Goal: Information Seeking & Learning: Check status

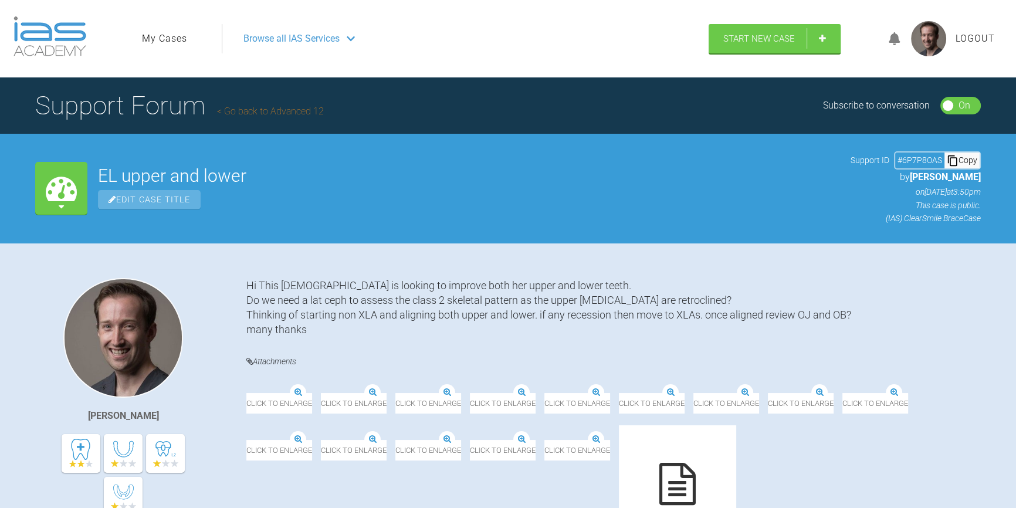
click at [887, 46] on div at bounding box center [894, 39] width 33 height 28
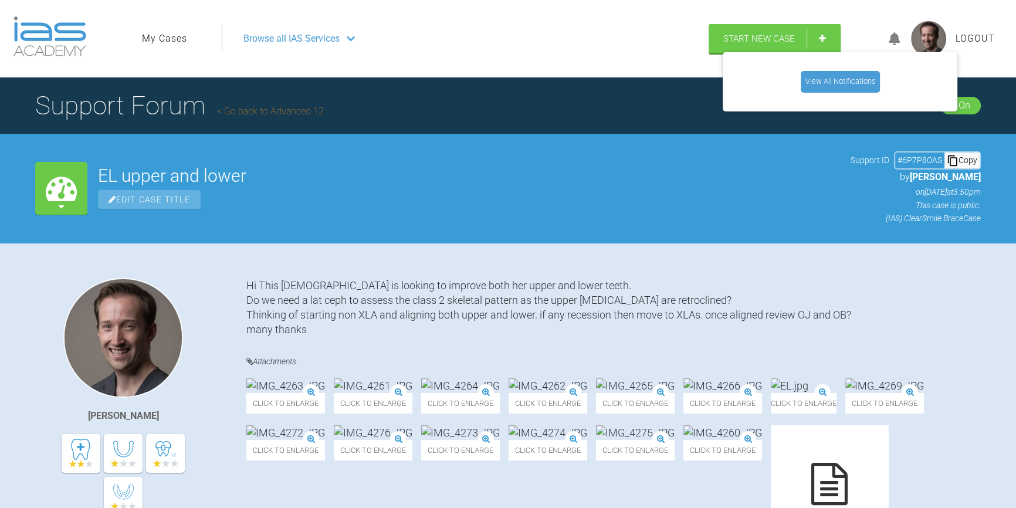
click at [865, 80] on link "View All Notifications" at bounding box center [840, 81] width 79 height 21
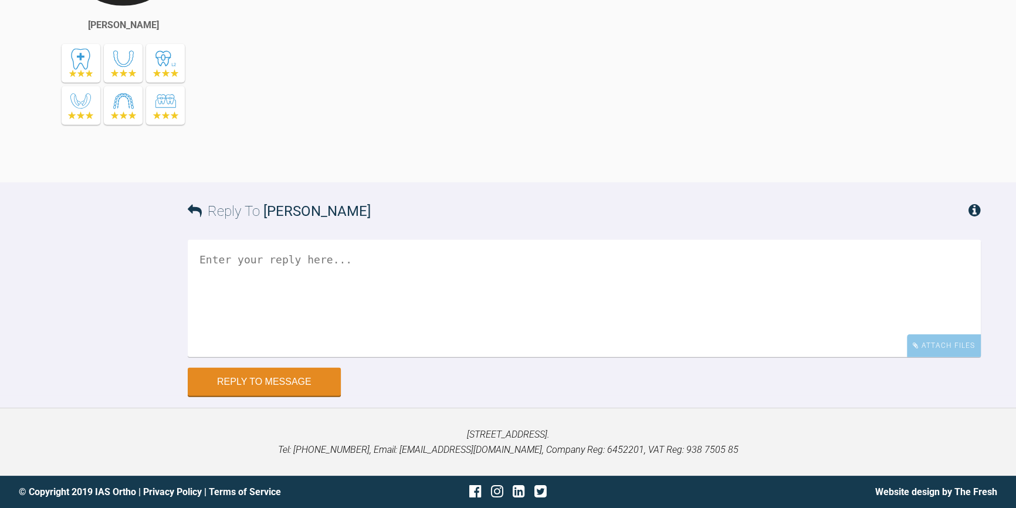
scroll to position [3971, 0]
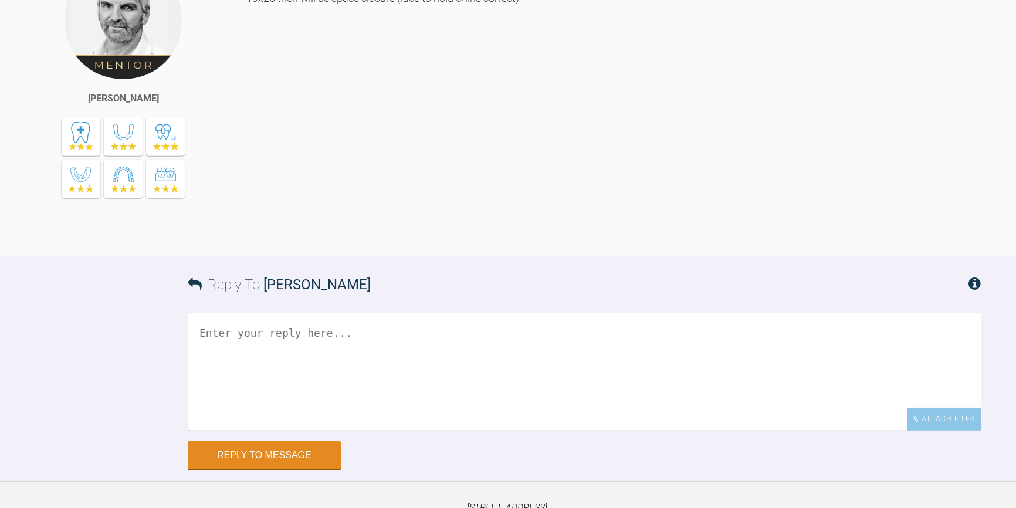
drag, startPoint x: 361, startPoint y: 82, endPoint x: 399, endPoint y: 83, distance: 37.6
drag, startPoint x: 244, startPoint y: 83, endPoint x: 488, endPoint y: 82, distance: 244.0
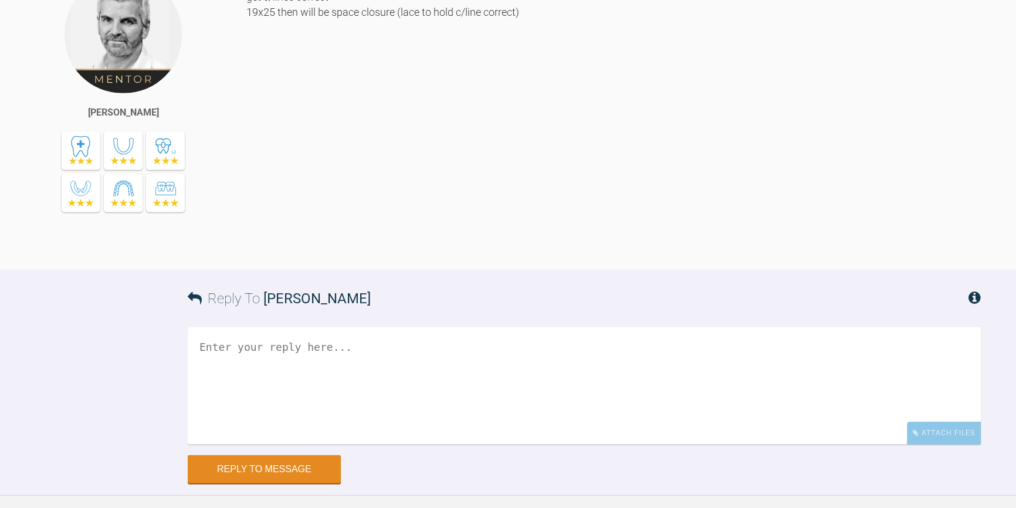
scroll to position [3918, 0]
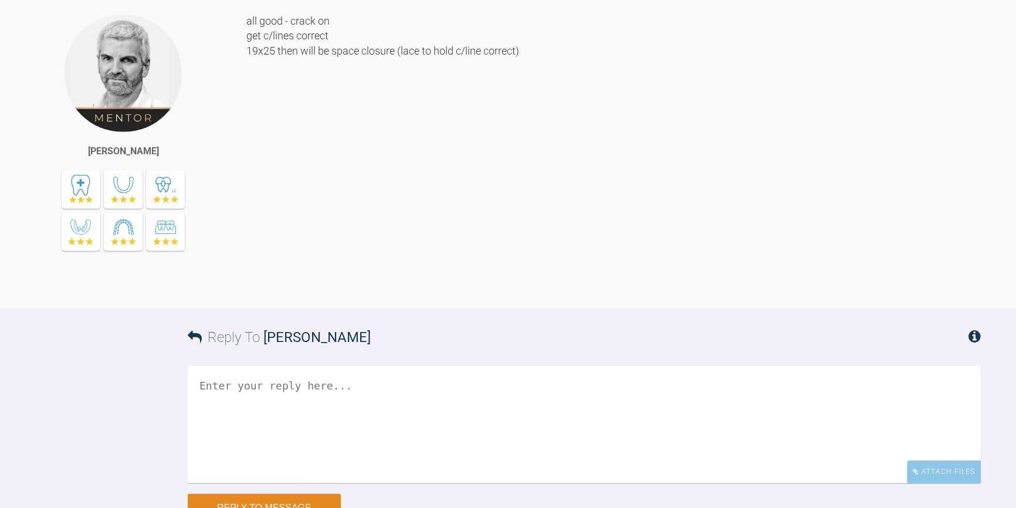
drag, startPoint x: 506, startPoint y: 124, endPoint x: 513, endPoint y: 157, distance: 32.9
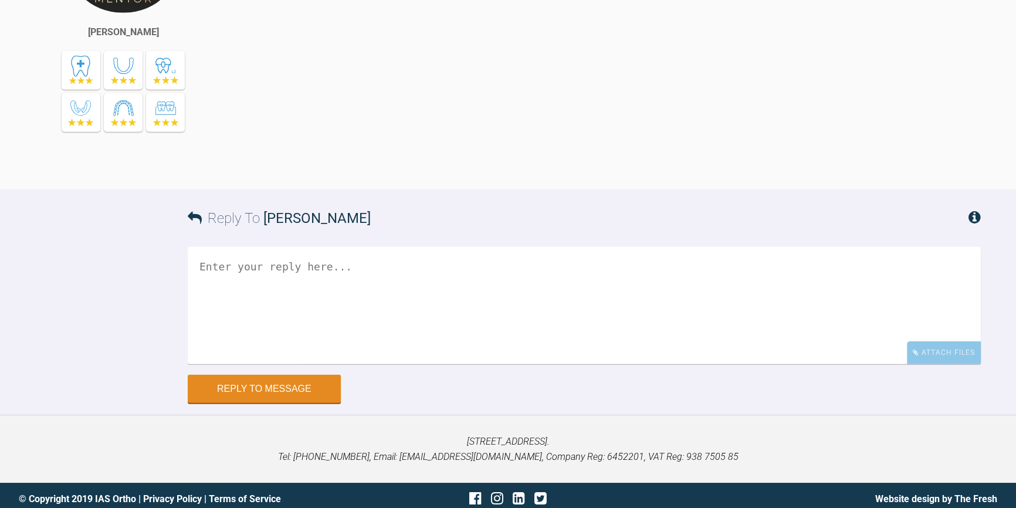
scroll to position [3865, 0]
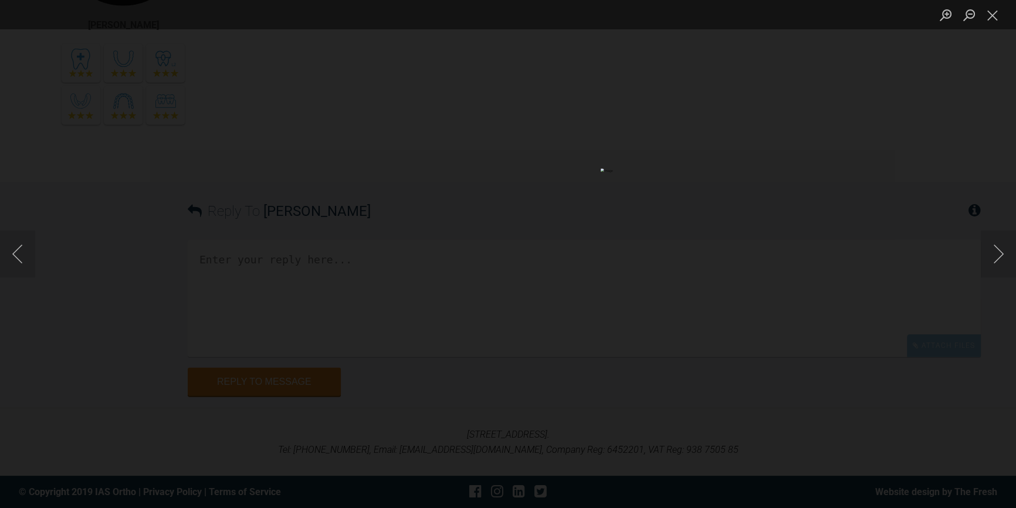
scroll to position [4078, 0]
click at [995, 21] on button "Close lightbox" at bounding box center [992, 15] width 23 height 21
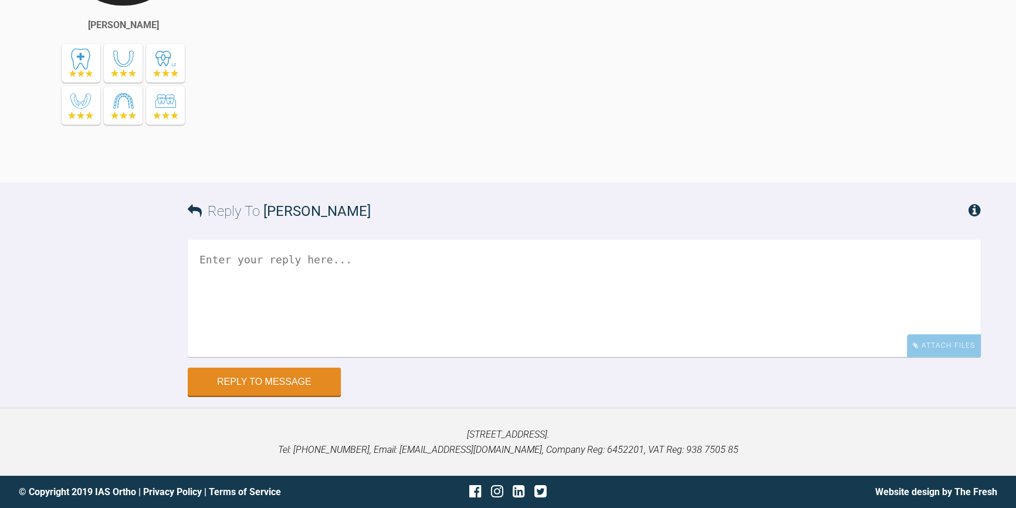
scroll to position [3951, 0]
